Goal: Task Accomplishment & Management: Manage account settings

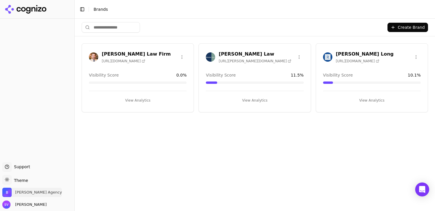
click at [25, 193] on span "[PERSON_NAME] Agency" at bounding box center [38, 192] width 47 height 5
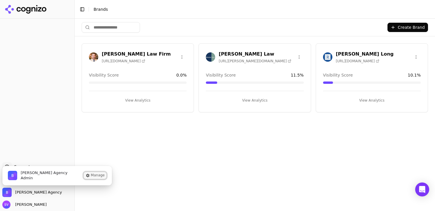
click at [98, 175] on button "Manage" at bounding box center [95, 175] width 23 height 7
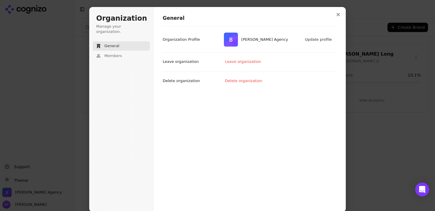
click at [111, 43] on span "General" at bounding box center [111, 45] width 15 height 5
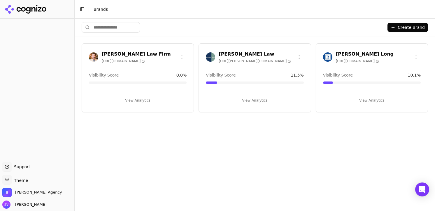
click at [22, 167] on span "Support" at bounding box center [21, 167] width 18 height 6
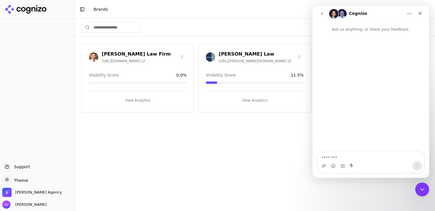
click at [24, 180] on html "Support Support Toggle theme Theme [PERSON_NAME] Agency [PERSON_NAME] Toggle Si…" at bounding box center [217, 105] width 435 height 211
click at [26, 191] on html "Support Support Toggle theme Theme [PERSON_NAME] Agency [PERSON_NAME] Toggle Si…" at bounding box center [217, 105] width 435 height 211
click at [26, 191] on span "[PERSON_NAME] Agency" at bounding box center [38, 192] width 47 height 5
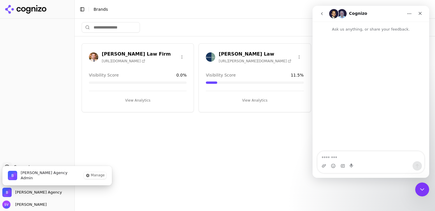
click at [13, 176] on img "Bob Agency is active" at bounding box center [12, 175] width 9 height 9
click at [28, 176] on span "Admin" at bounding box center [44, 178] width 47 height 5
click at [28, 181] on span "[PERSON_NAME] Agency Admin" at bounding box center [37, 176] width 71 height 20
click at [29, 204] on span "[PERSON_NAME]" at bounding box center [30, 204] width 34 height 5
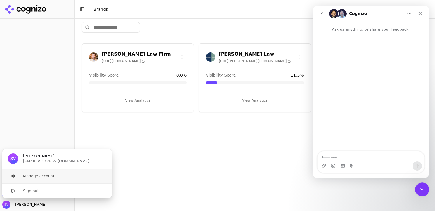
click at [48, 177] on button "Manage account" at bounding box center [57, 176] width 110 height 15
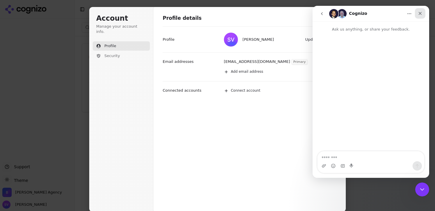
click at [420, 12] on icon "Close" at bounding box center [419, 13] width 5 height 5
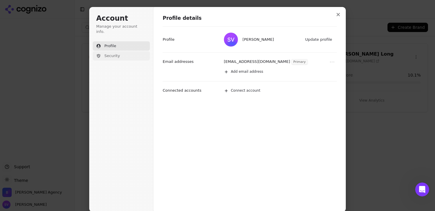
click at [105, 53] on span "Security" at bounding box center [111, 55] width 15 height 5
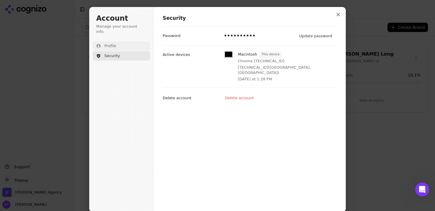
click at [105, 43] on span "Profile" at bounding box center [110, 45] width 12 height 5
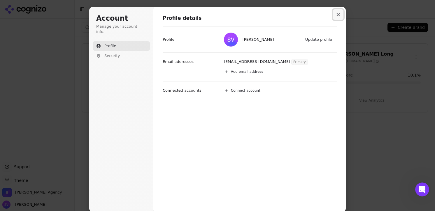
click at [336, 14] on icon "Close modal" at bounding box center [337, 14] width 3 height 3
